Goal: Transaction & Acquisition: Purchase product/service

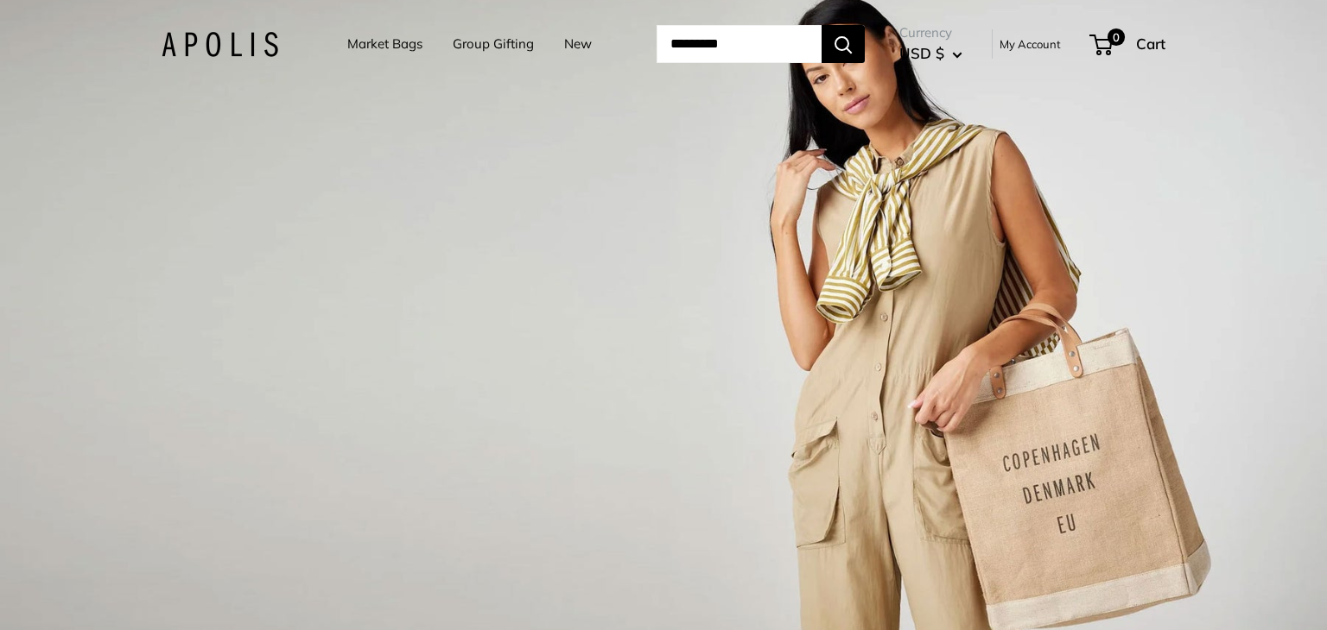
click at [706, 35] on input "Search..." at bounding box center [738, 44] width 165 height 38
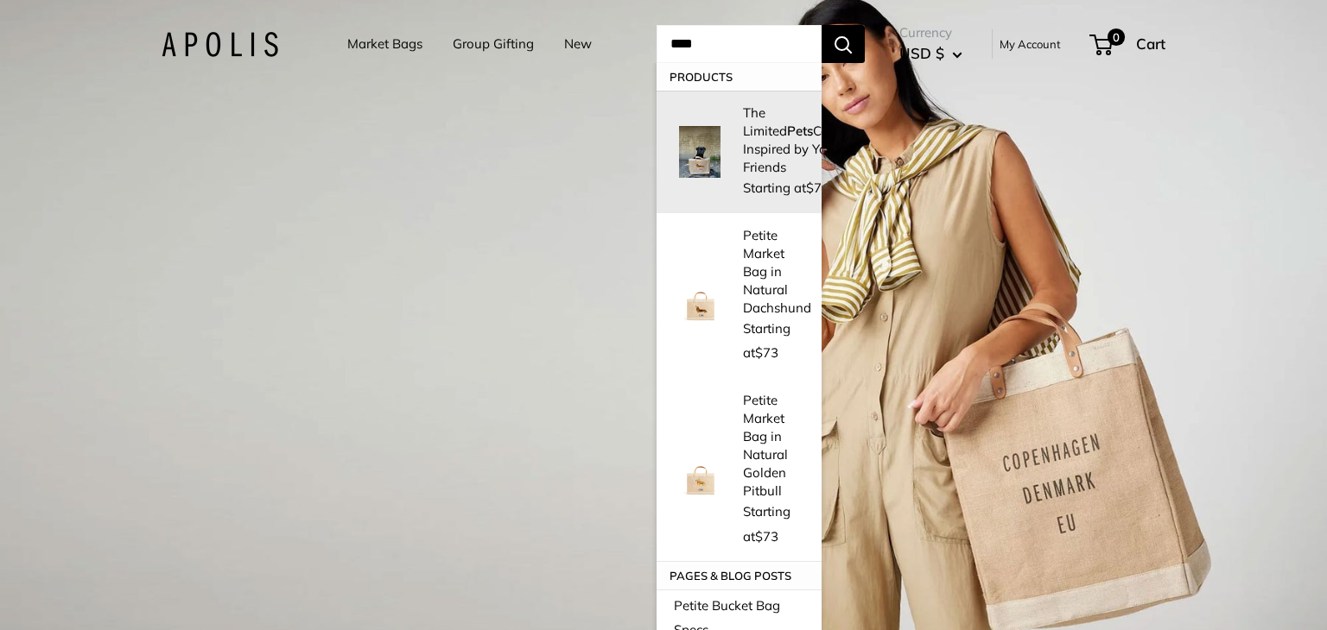
type input "****"
click at [787, 133] on strong "Pets" at bounding box center [800, 131] width 26 height 16
